Goal: Task Accomplishment & Management: Manage account settings

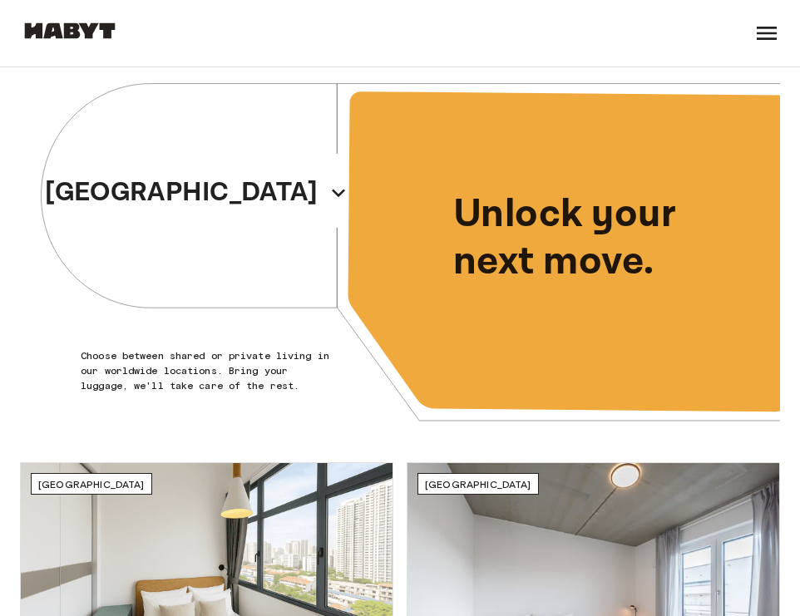
click at [777, 34] on icon at bounding box center [766, 33] width 27 height 27
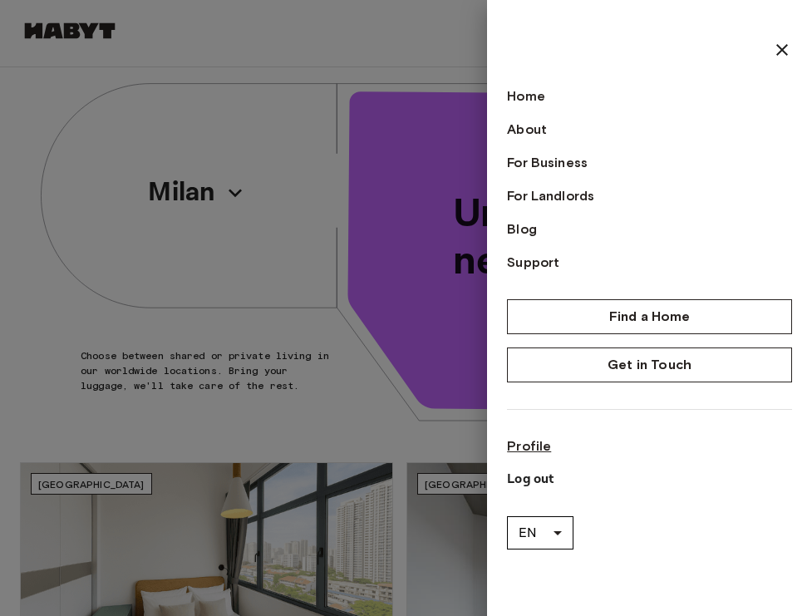
click at [527, 446] on link "Profile" at bounding box center [649, 446] width 285 height 20
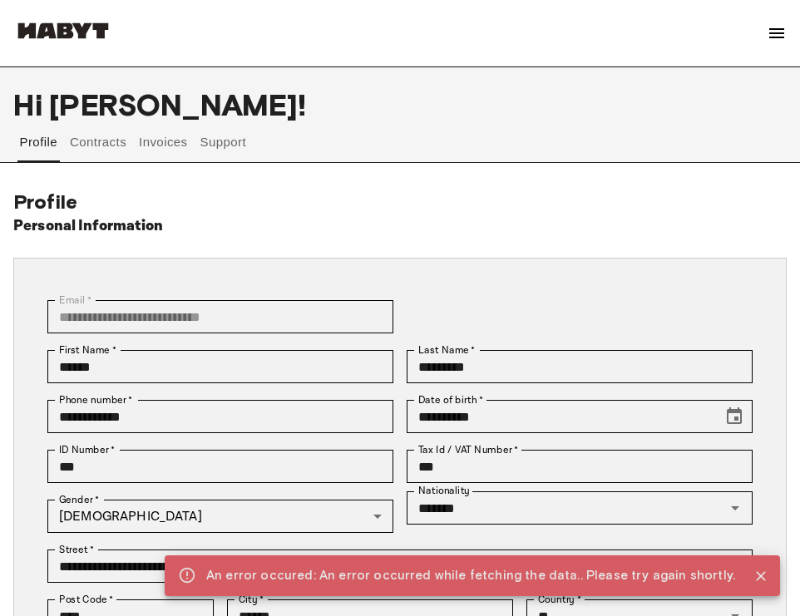
scroll to position [3, 0]
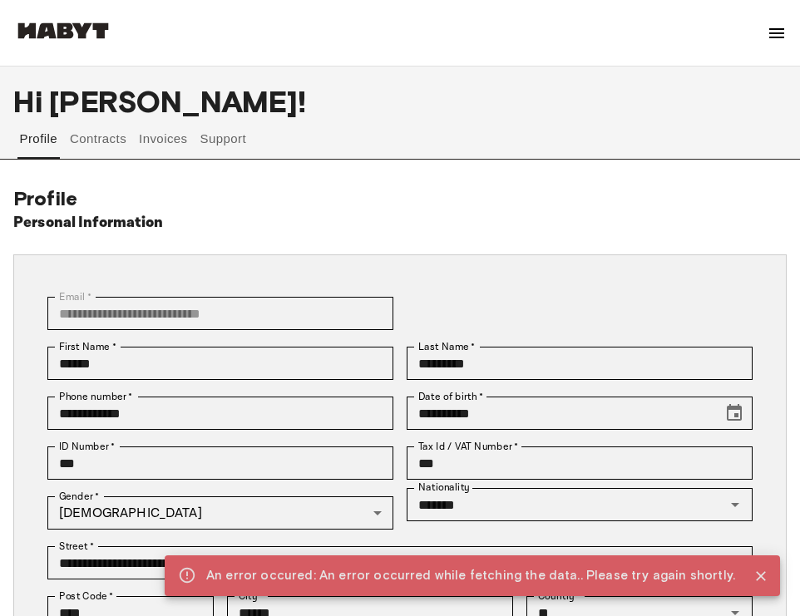
click at [91, 147] on button "Contracts" at bounding box center [98, 139] width 61 height 40
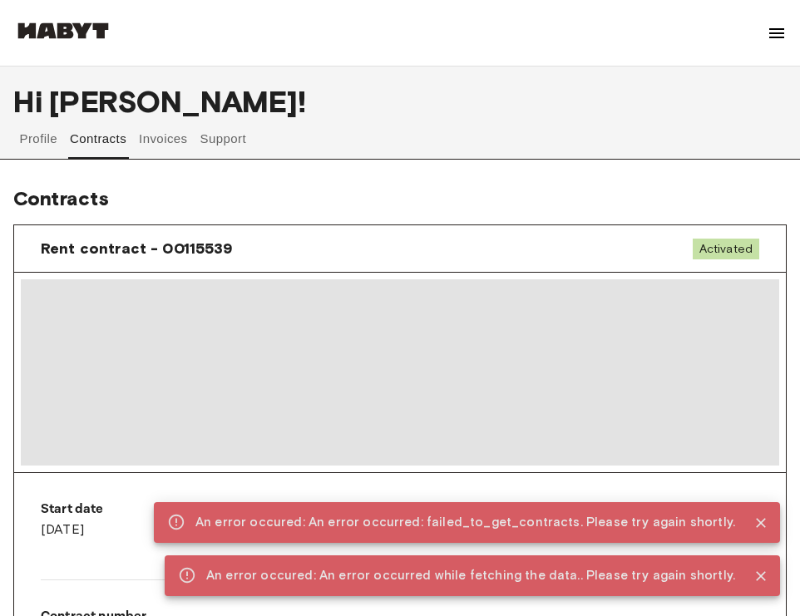
click at [177, 145] on button "Invoices" at bounding box center [163, 139] width 52 height 40
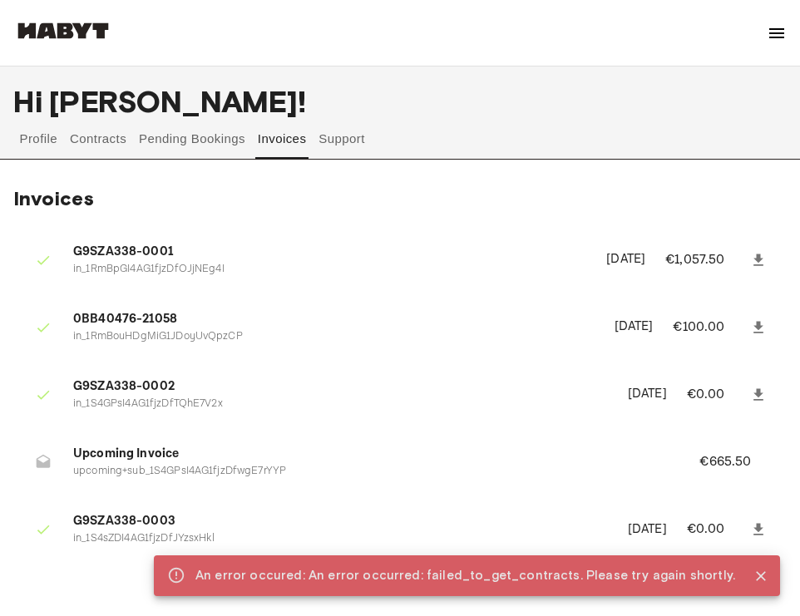
click at [155, 142] on button "Pending Bookings" at bounding box center [192, 139] width 111 height 40
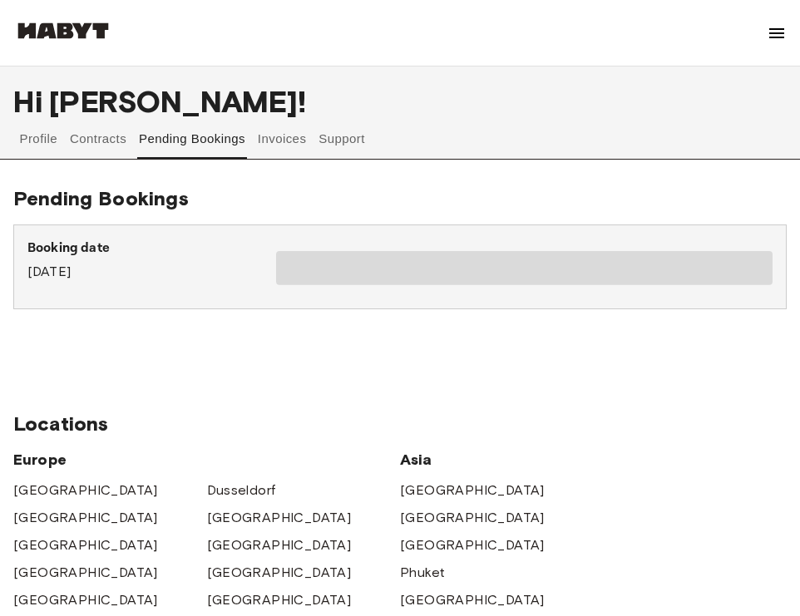
click at [329, 140] on button "Support" at bounding box center [342, 139] width 51 height 40
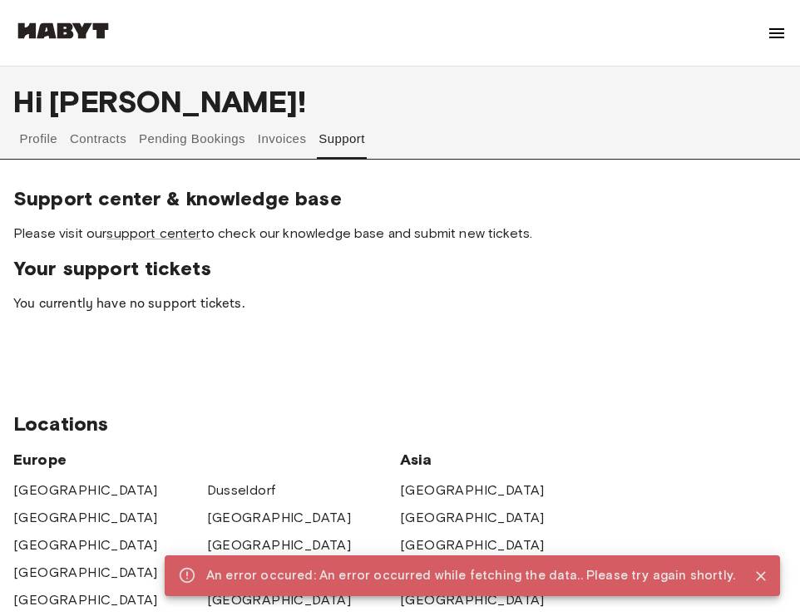
click at [244, 143] on button "Pending Bookings" at bounding box center [192, 139] width 111 height 40
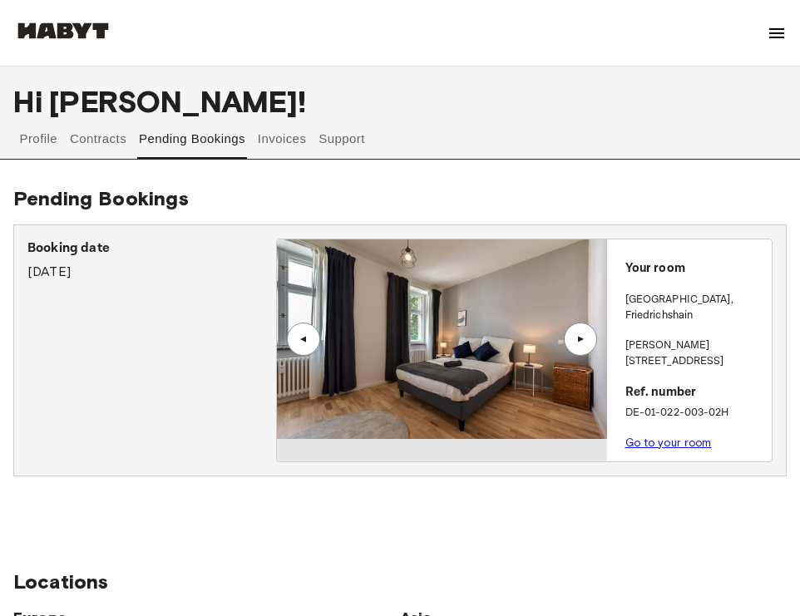
click at [74, 135] on button "Contracts" at bounding box center [98, 139] width 61 height 40
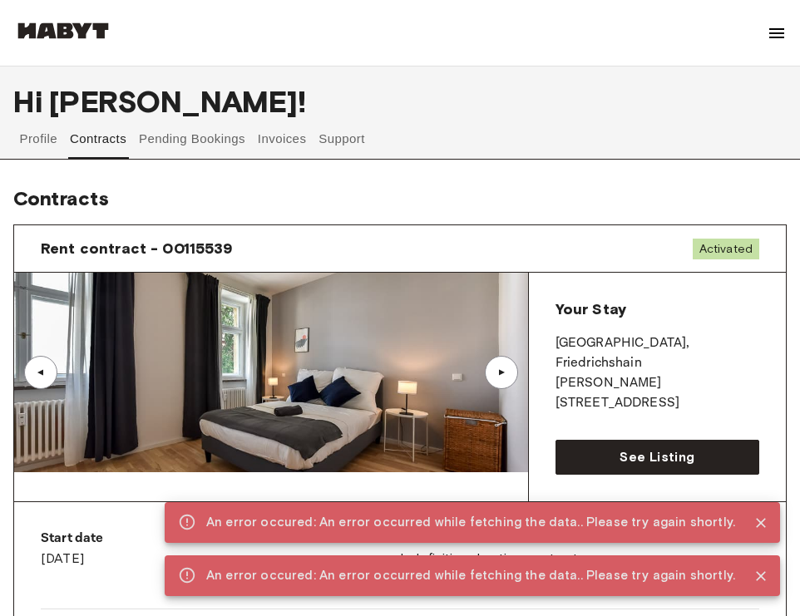
click at [35, 136] on button "Profile" at bounding box center [38, 139] width 42 height 40
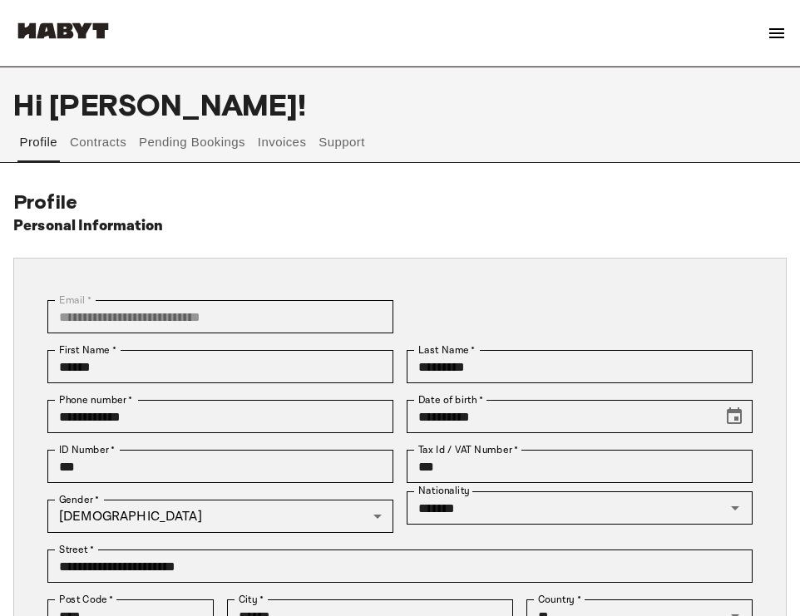
click at [270, 139] on button "Invoices" at bounding box center [281, 142] width 52 height 40
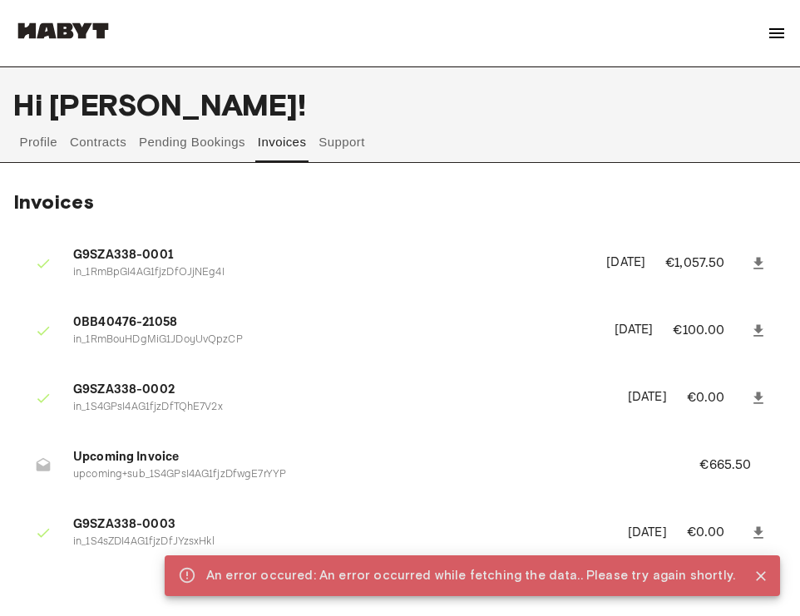
click at [763, 52] on div "About Habyt For Business For Landlords Blog Get in Touch" at bounding box center [399, 33] width 773 height 67
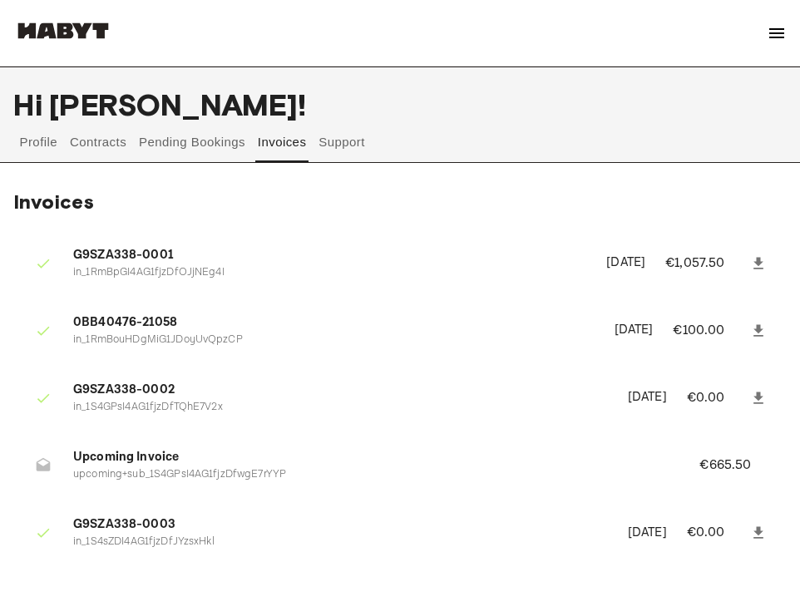
click at [781, 42] on img at bounding box center [776, 33] width 20 height 20
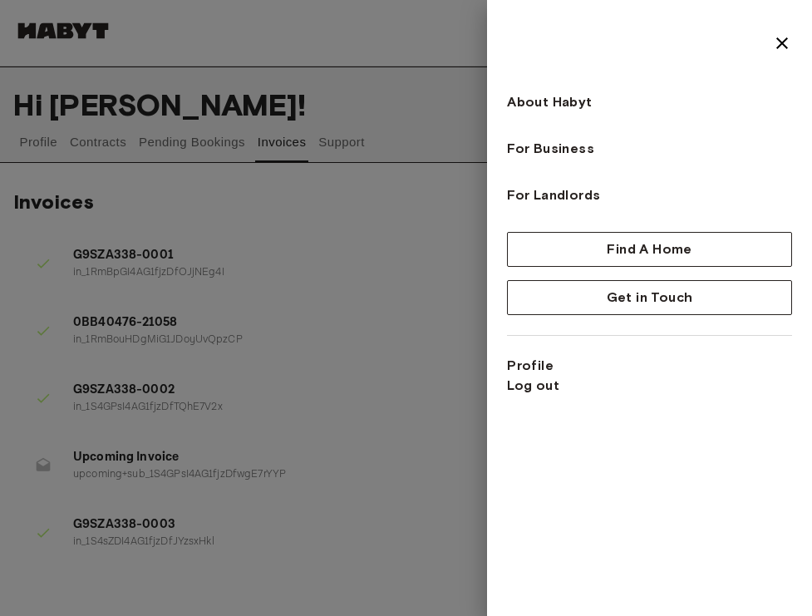
click at [410, 336] on div at bounding box center [406, 308] width 812 height 616
